Goal: Navigation & Orientation: Find specific page/section

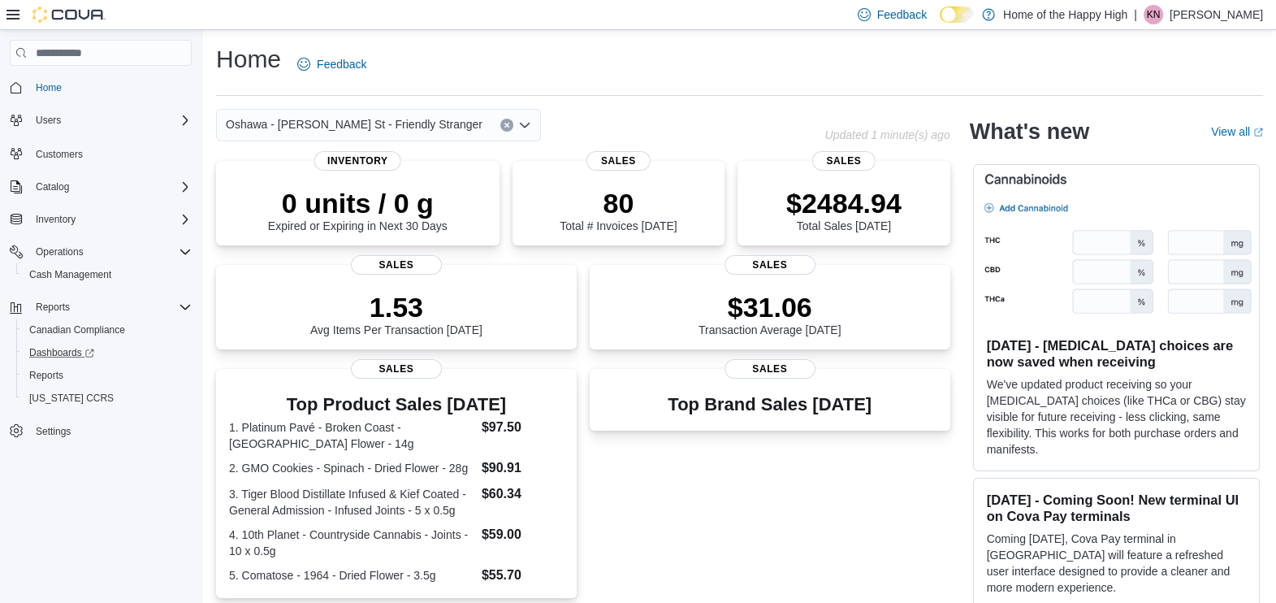
click at [56, 361] on link "Dashboards" at bounding box center [107, 352] width 182 height 23
click at [1215, 8] on p "Kristi Nadalin" at bounding box center [1216, 14] width 93 height 19
click at [1137, 158] on span "Sign Out" at bounding box center [1158, 155] width 44 height 16
